Goal: Information Seeking & Learning: Learn about a topic

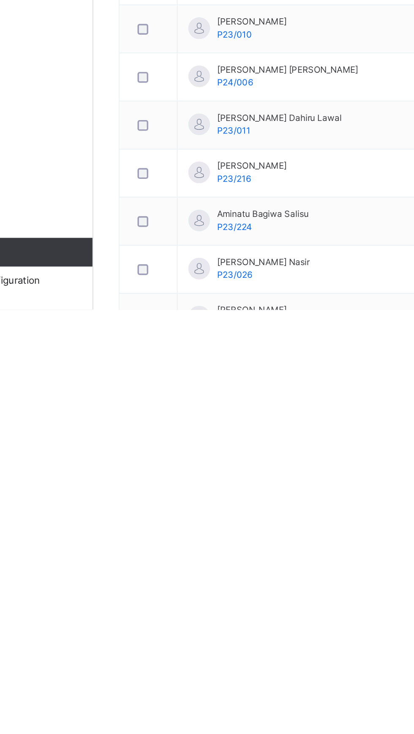
click at [370, 451] on icon at bounding box center [368, 455] width 7 height 8
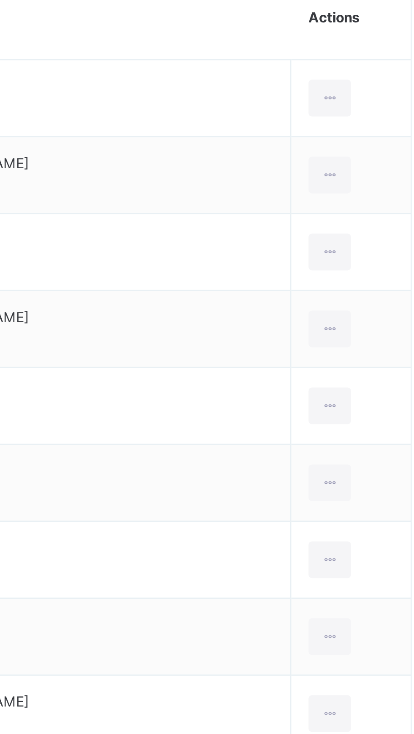
click at [0, 0] on li "View Profile" at bounding box center [0, 0] width 0 height 0
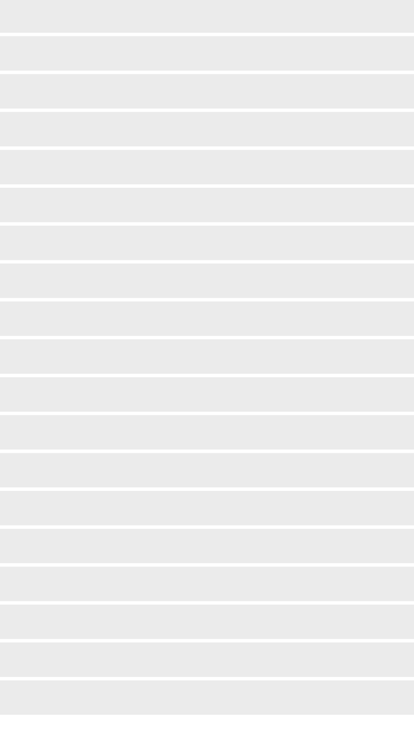
click at [346, 476] on span "‌" at bounding box center [257, 482] width 287 height 13
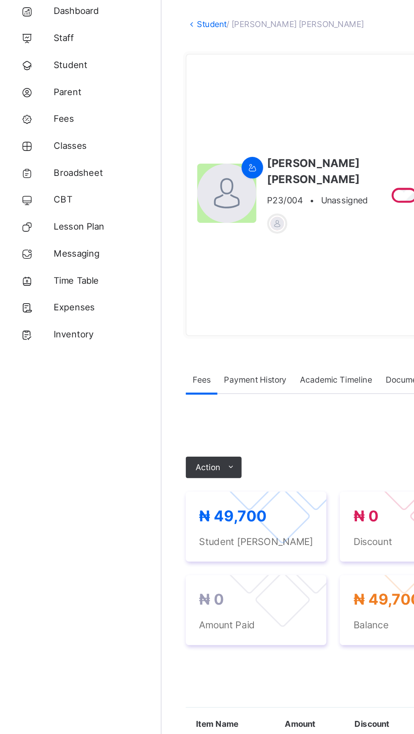
click at [52, 138] on span "Classes" at bounding box center [68, 135] width 68 height 8
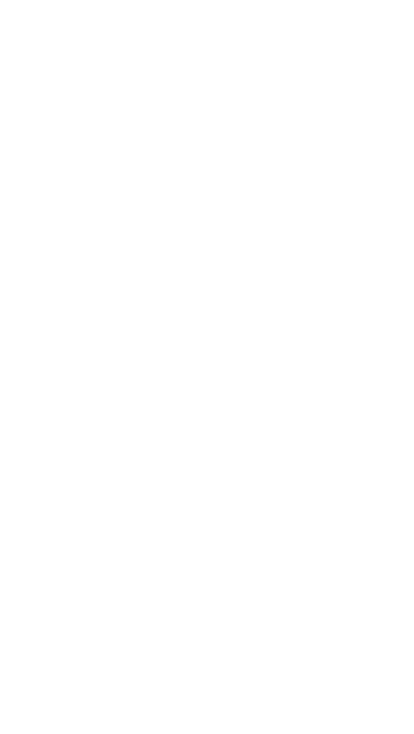
scroll to position [76, 0]
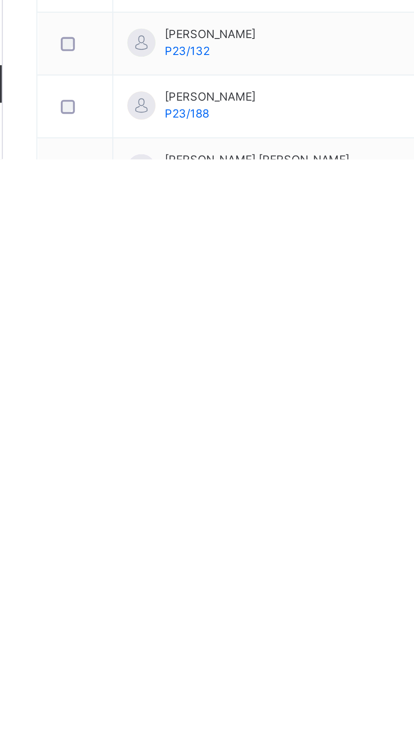
click at [362, 508] on icon at bounding box center [365, 512] width 7 height 8
click at [0, 0] on div "View Profile" at bounding box center [0, 0] width 0 height 0
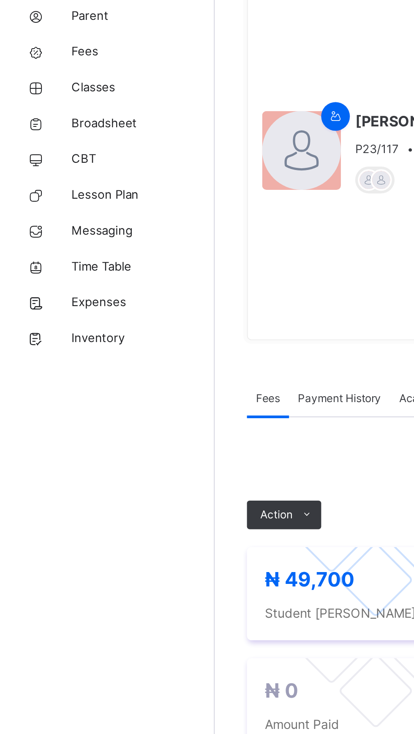
click at [51, 135] on span "Classes" at bounding box center [68, 135] width 68 height 8
click at [46, 137] on span "Classes" at bounding box center [68, 135] width 68 height 8
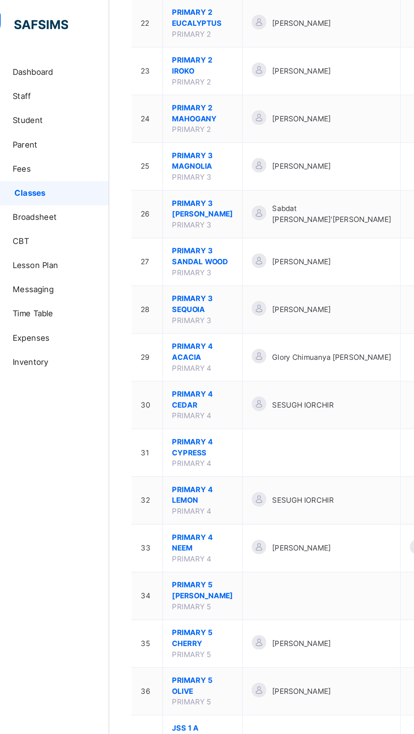
scroll to position [813, 0]
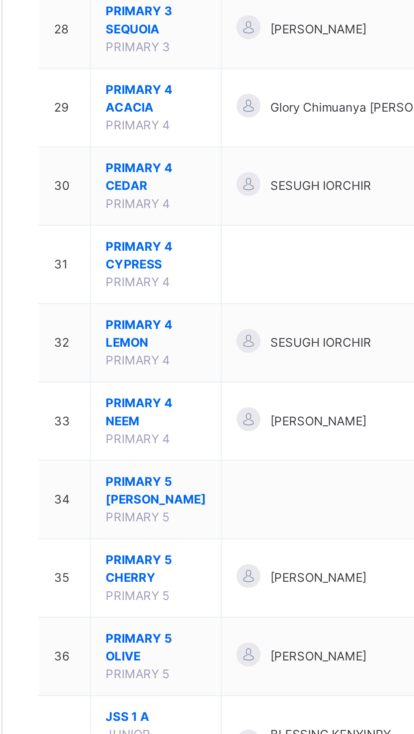
click at [156, 348] on span "PRIMARY 4 LEMON" at bounding box center [166, 347] width 43 height 15
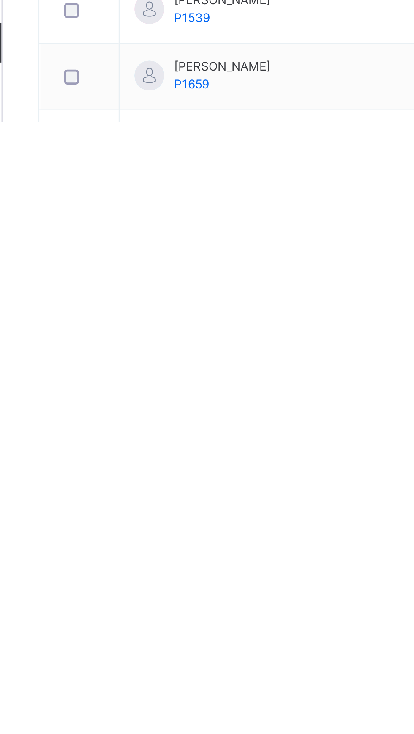
click at [360, 597] on icon at bounding box center [363, 601] width 7 height 8
click at [0, 0] on div "View Profile" at bounding box center [0, 0] width 0 height 0
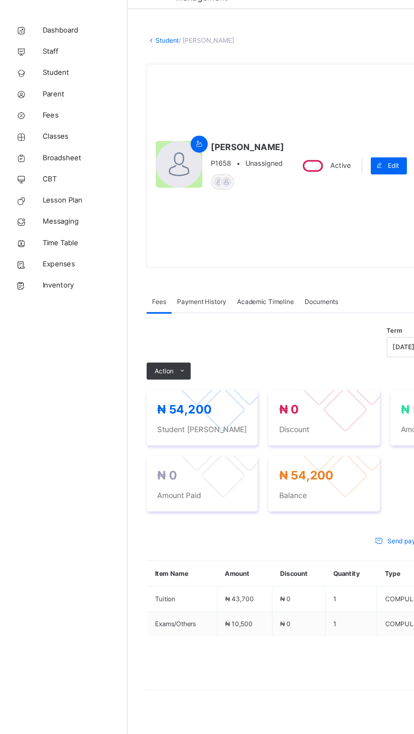
click at [38, 146] on link "Broadsheet" at bounding box center [50, 152] width 101 height 17
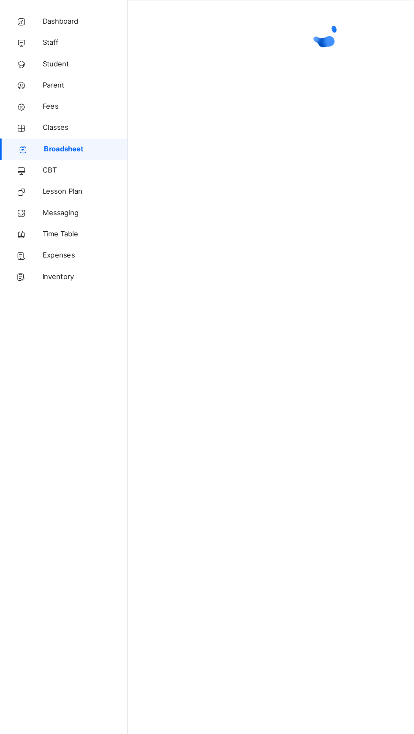
click at [49, 136] on span "Classes" at bounding box center [68, 135] width 68 height 8
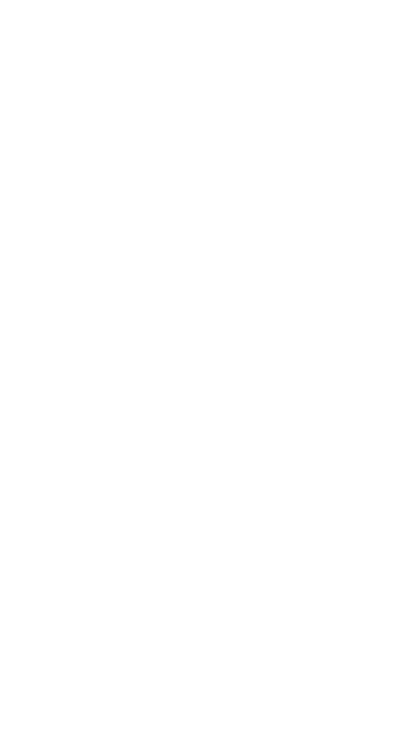
scroll to position [334, 0]
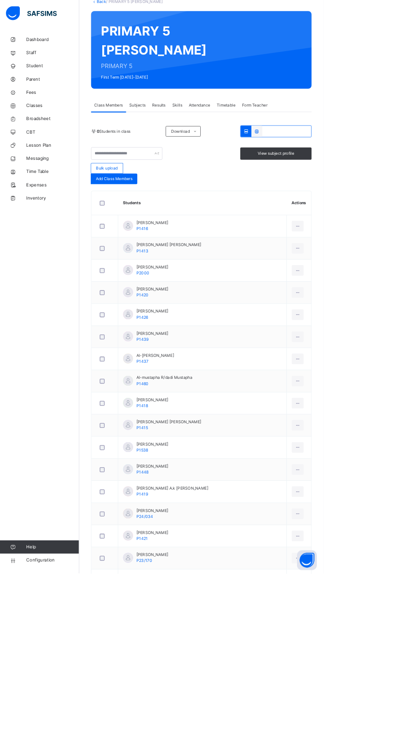
click at [374, 514] on div at bounding box center [382, 516] width 16 height 14
click at [0, 0] on div "View Profile" at bounding box center [0, 0] width 0 height 0
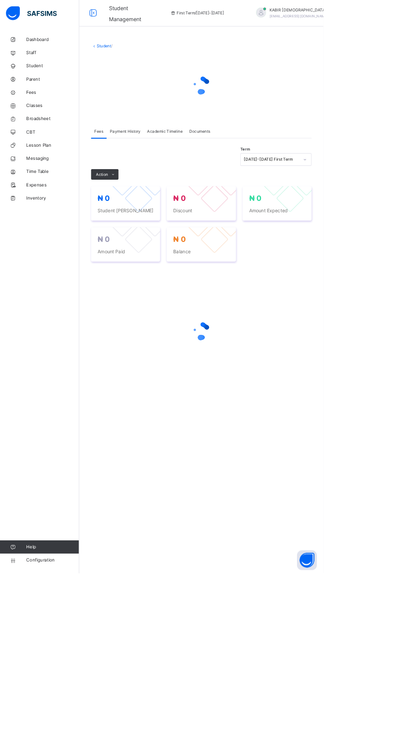
click at [331, 592] on div "× Delete Document This action would delete the document with name: from the sys…" at bounding box center [257, 367] width 313 height 734
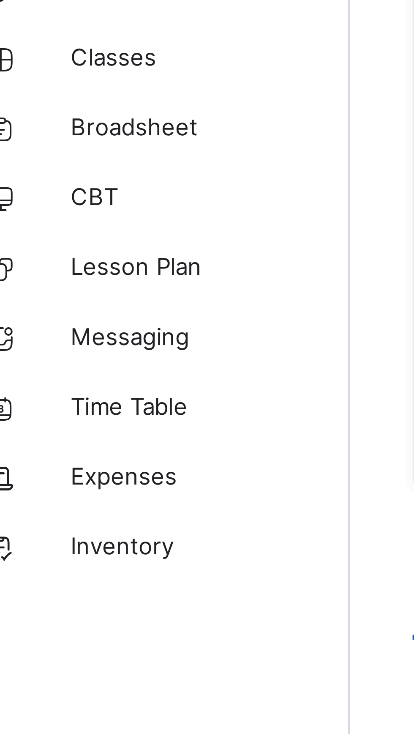
click at [51, 138] on span "Classes" at bounding box center [68, 135] width 68 height 8
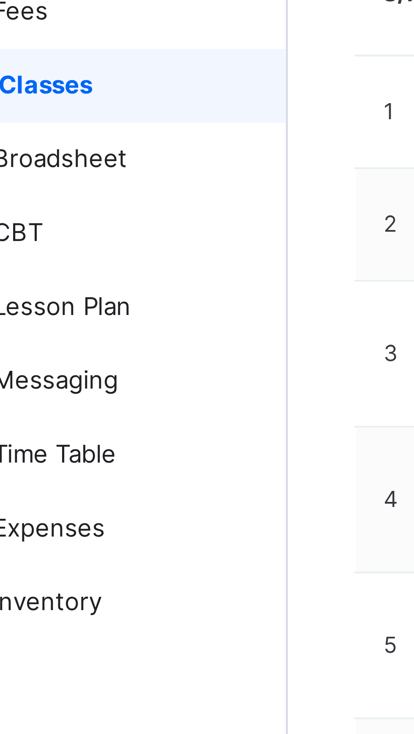
click at [52, 135] on span "Classes" at bounding box center [68, 135] width 66 height 8
click at [51, 139] on span "Classes" at bounding box center [68, 135] width 66 height 8
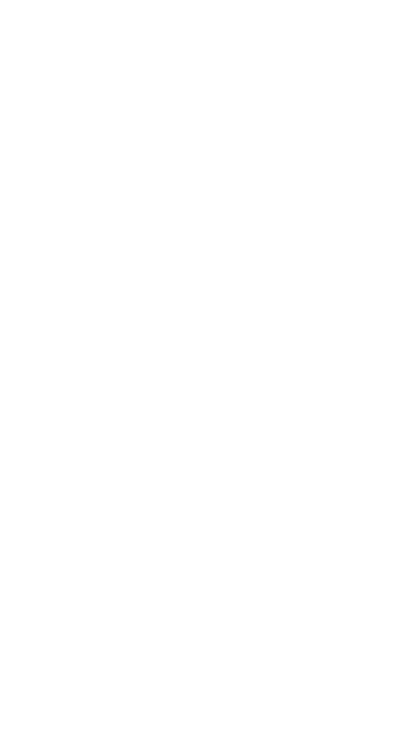
scroll to position [168, 0]
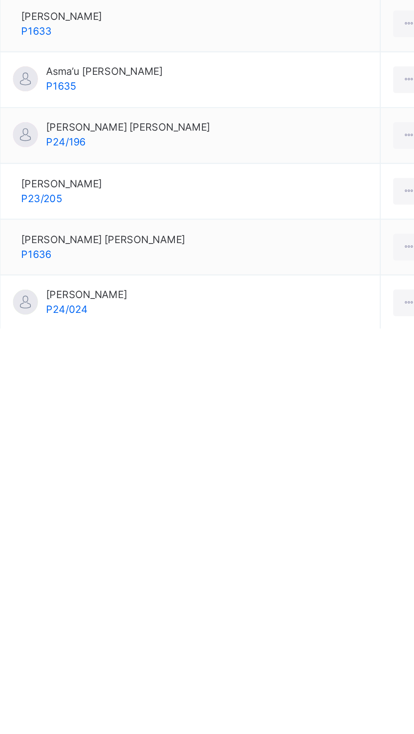
click at [362, 720] on icon at bounding box center [358, 721] width 7 height 8
click at [0, 0] on li "View Profile" at bounding box center [0, 0] width 0 height 0
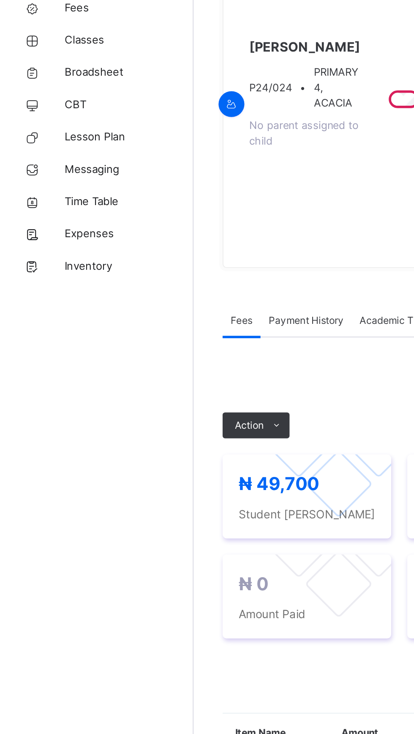
click at [47, 138] on span "Classes" at bounding box center [68, 135] width 68 height 8
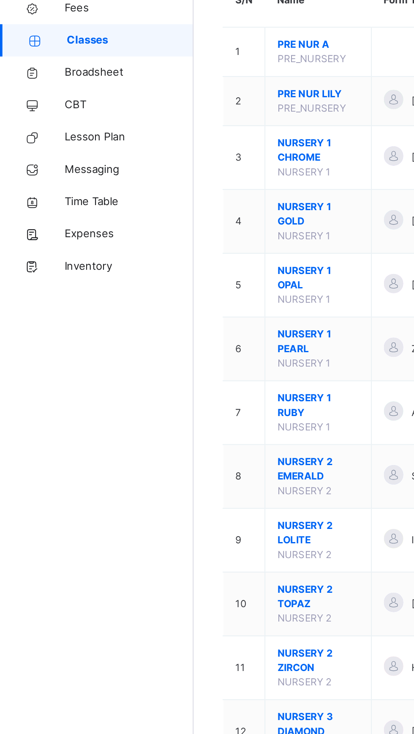
click at [49, 136] on span "Classes" at bounding box center [68, 135] width 66 height 8
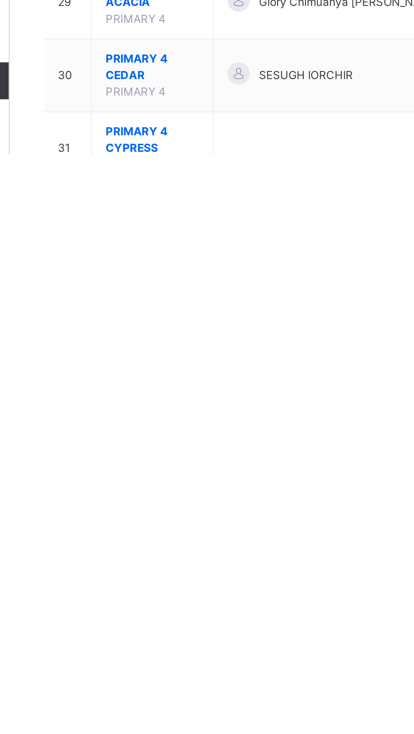
scroll to position [406, 0]
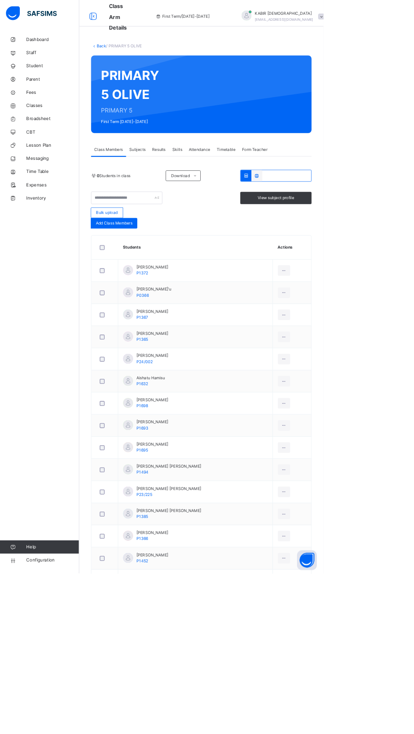
click at [366, 459] on div at bounding box center [364, 460] width 16 height 14
click at [0, 0] on div "Remove from Class" at bounding box center [0, 0] width 0 height 0
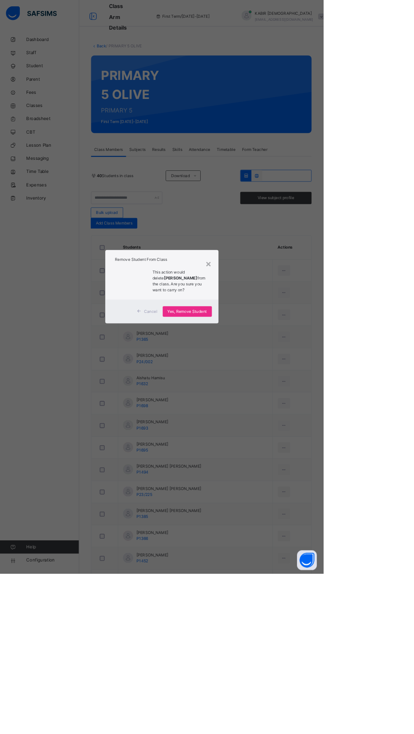
click at [271, 346] on div "×" at bounding box center [267, 337] width 8 height 18
click at [335, 434] on td "Ahmad Abdullahi Mu’azu P1365" at bounding box center [250, 431] width 198 height 28
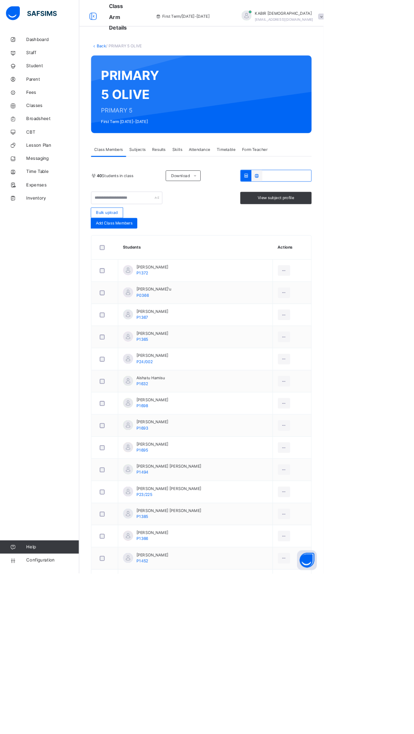
click at [364, 461] on div at bounding box center [364, 460] width 16 height 14
click at [0, 0] on div "View Profile" at bounding box center [0, 0] width 0 height 0
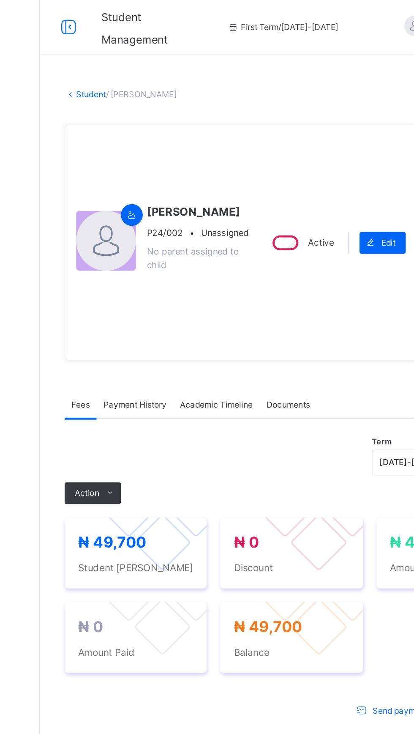
click at [59, 136] on span "Classes" at bounding box center [68, 135] width 68 height 8
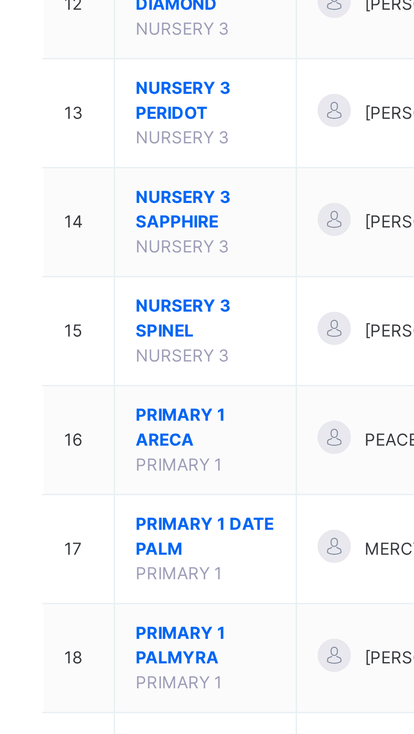
click at [163, 625] on span "PRIMARY 1 ARECA" at bounding box center [166, 626] width 43 height 15
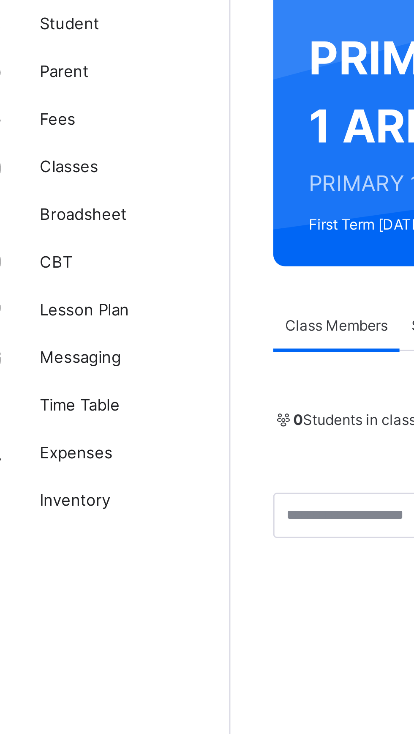
click at [54, 134] on span "Classes" at bounding box center [68, 135] width 68 height 8
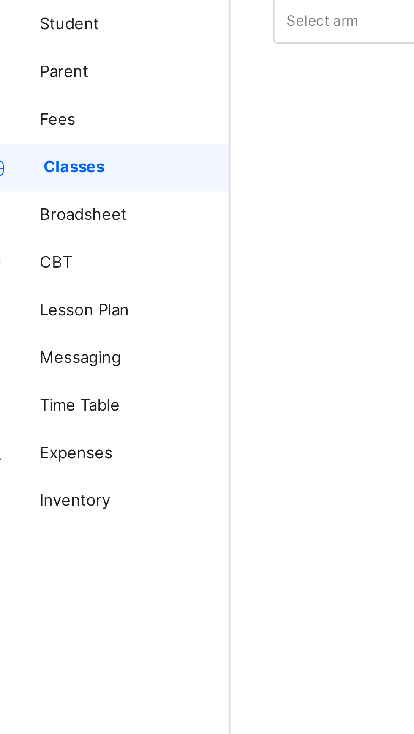
click at [61, 137] on span "Classes" at bounding box center [68, 135] width 66 height 8
click at [63, 136] on span "Classes" at bounding box center [68, 135] width 66 height 8
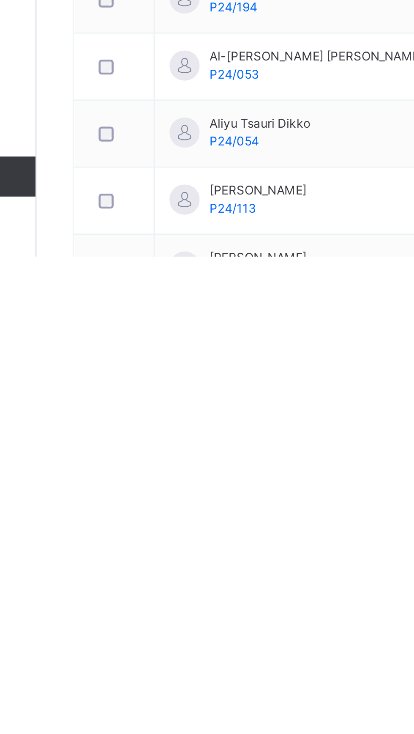
click at [57, 83] on span "Student" at bounding box center [68, 84] width 68 height 8
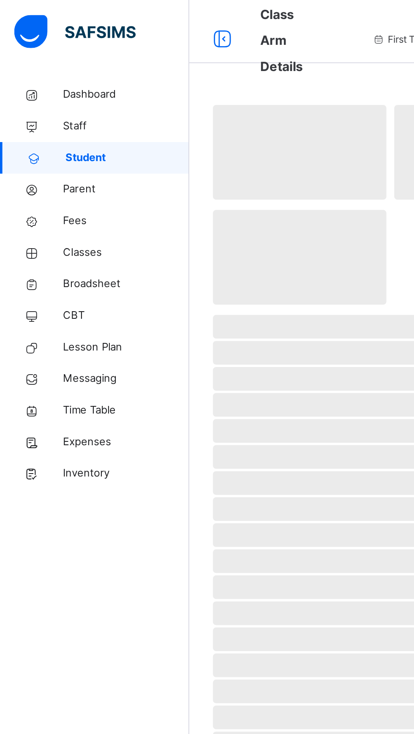
click at [54, 135] on span "Classes" at bounding box center [68, 135] width 68 height 8
click at [53, 130] on link "Classes" at bounding box center [50, 135] width 101 height 17
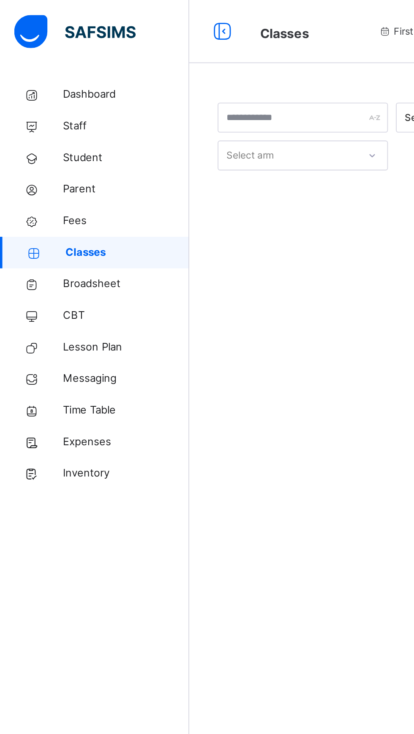
click at [55, 137] on span "Classes" at bounding box center [68, 135] width 66 height 8
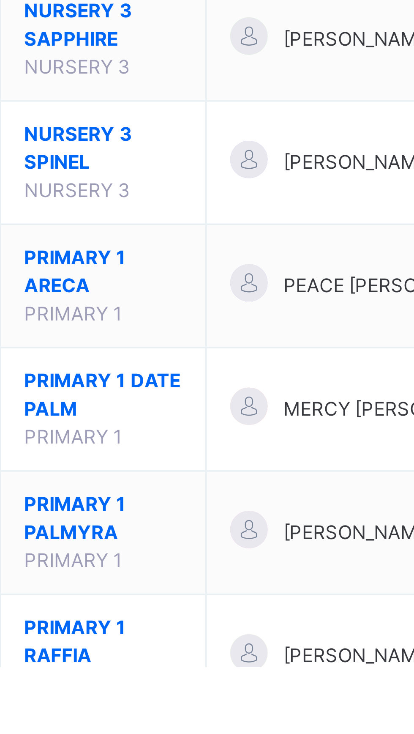
click at [166, 723] on span "PRIMARY 1 RAFFIA" at bounding box center [166, 726] width 43 height 15
